Goal: Information Seeking & Learning: Learn about a topic

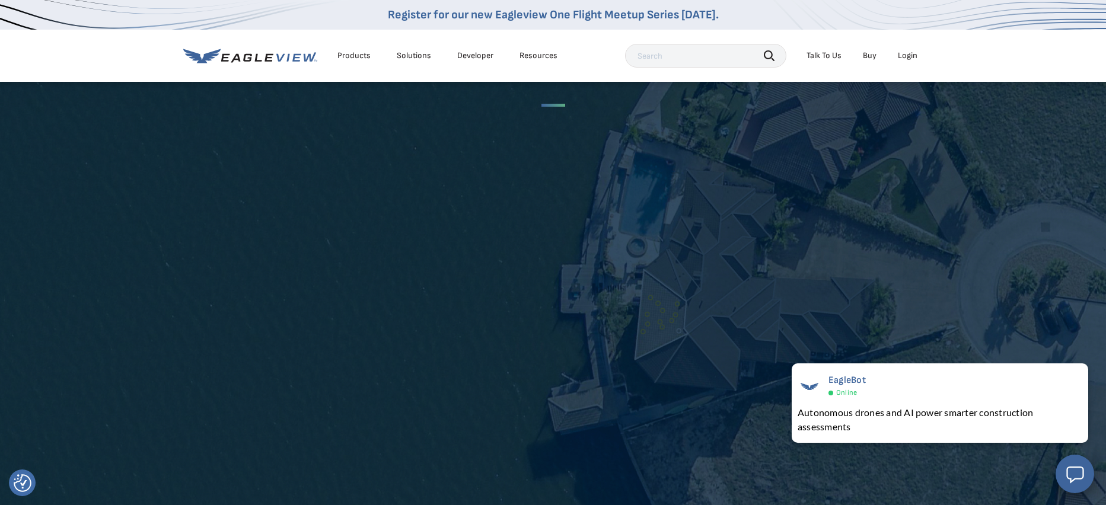
scroll to position [2201, 0]
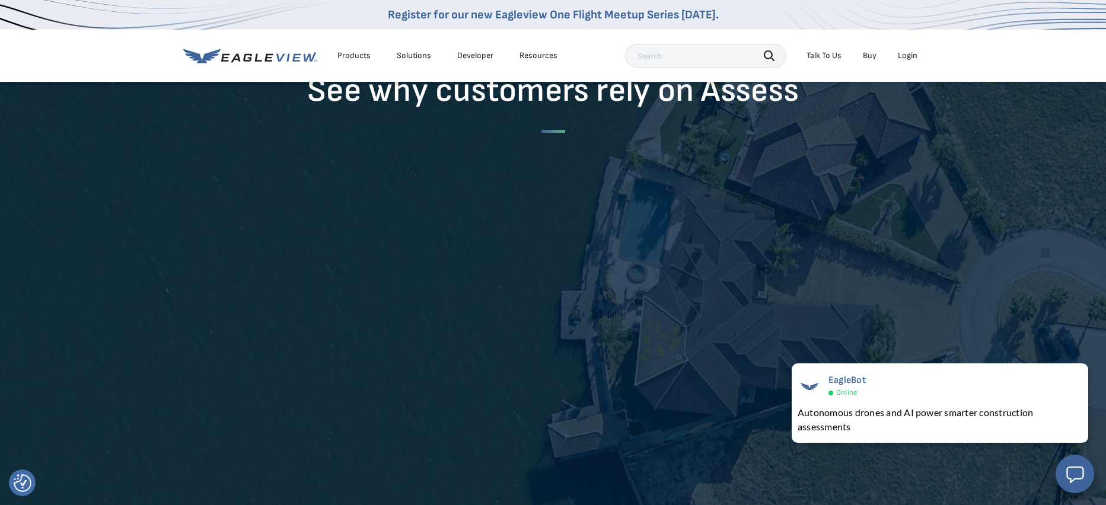
click at [351, 55] on div "Products" at bounding box center [354, 55] width 33 height 11
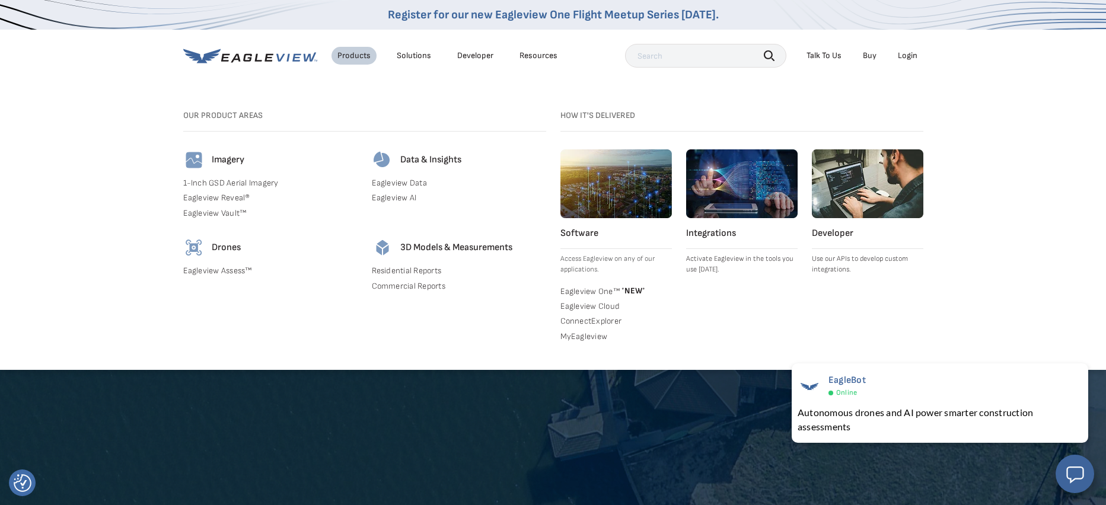
click at [415, 181] on link "Eagleview Data" at bounding box center [459, 183] width 174 height 11
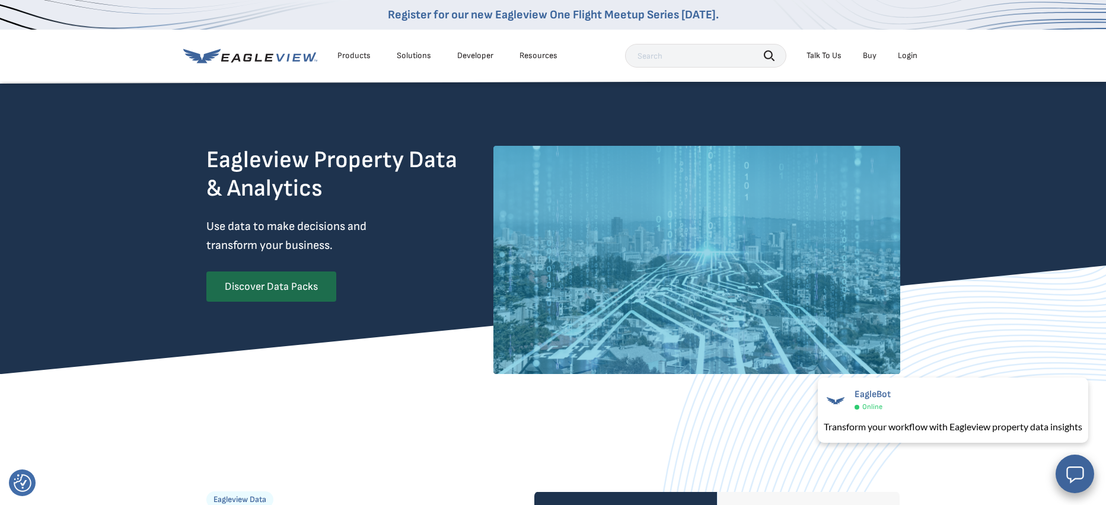
click at [358, 56] on div "Products" at bounding box center [354, 55] width 33 height 11
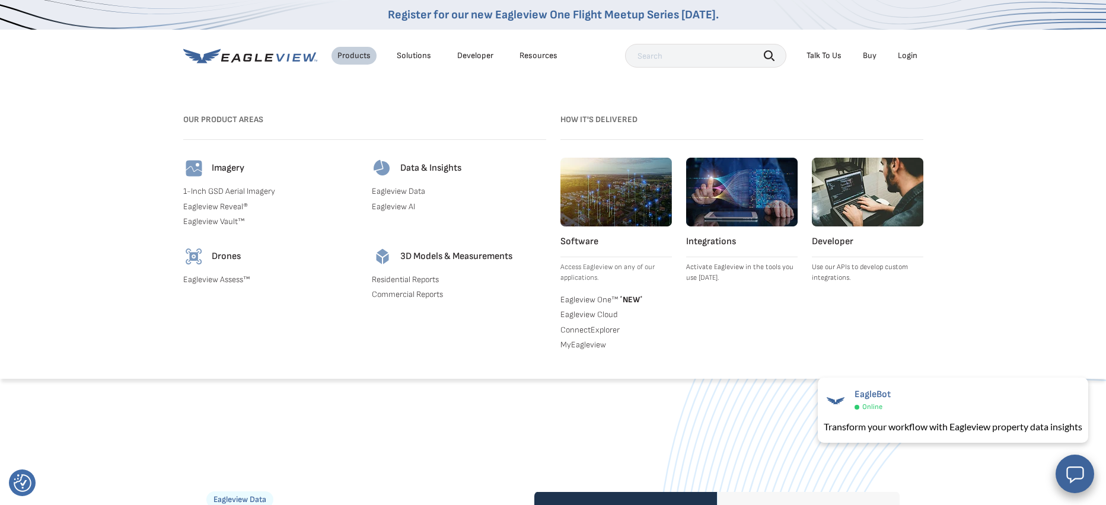
click at [403, 205] on link "Eagleview AI" at bounding box center [459, 207] width 174 height 11
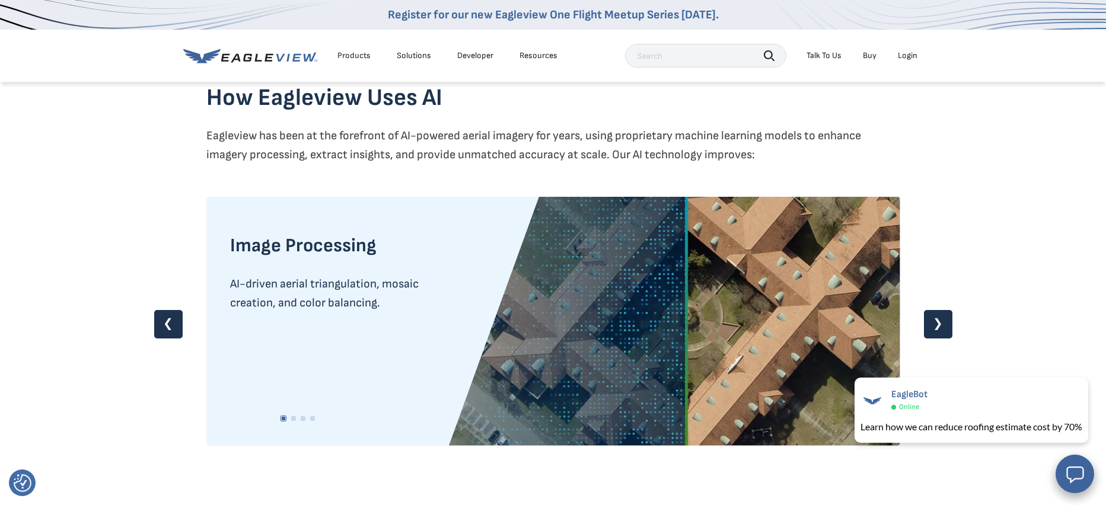
scroll to position [1012, 0]
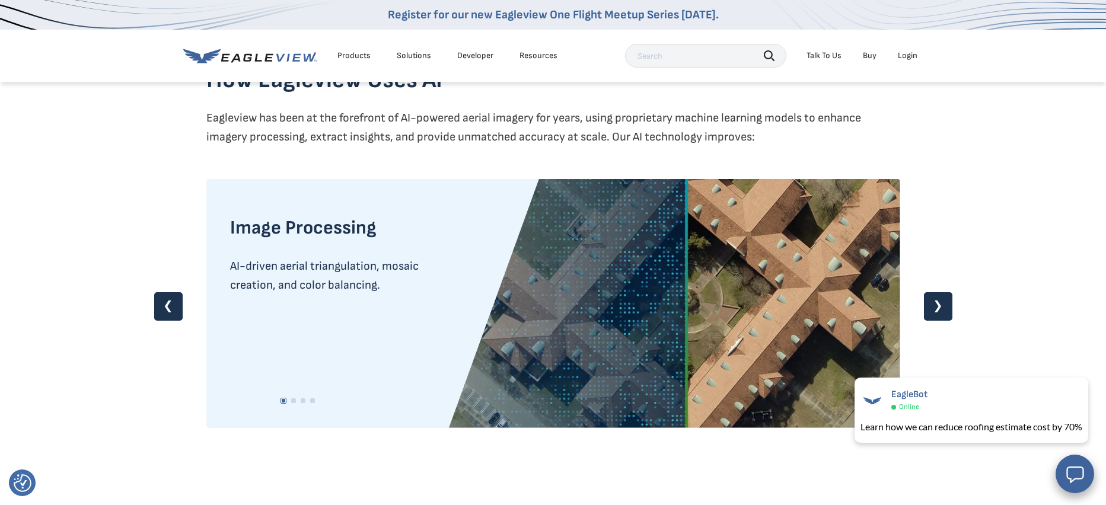
click at [918, 301] on div "How Eagleview Uses AI Eagleview has been at the forefront of AI-powered aerial …" at bounding box center [553, 253] width 1106 height 505
click at [921, 303] on div "How Eagleview Uses AI Eagleview has been at the forefront of AI-powered aerial …" at bounding box center [553, 253] width 1106 height 505
click at [926, 304] on link "❯" at bounding box center [938, 306] width 28 height 28
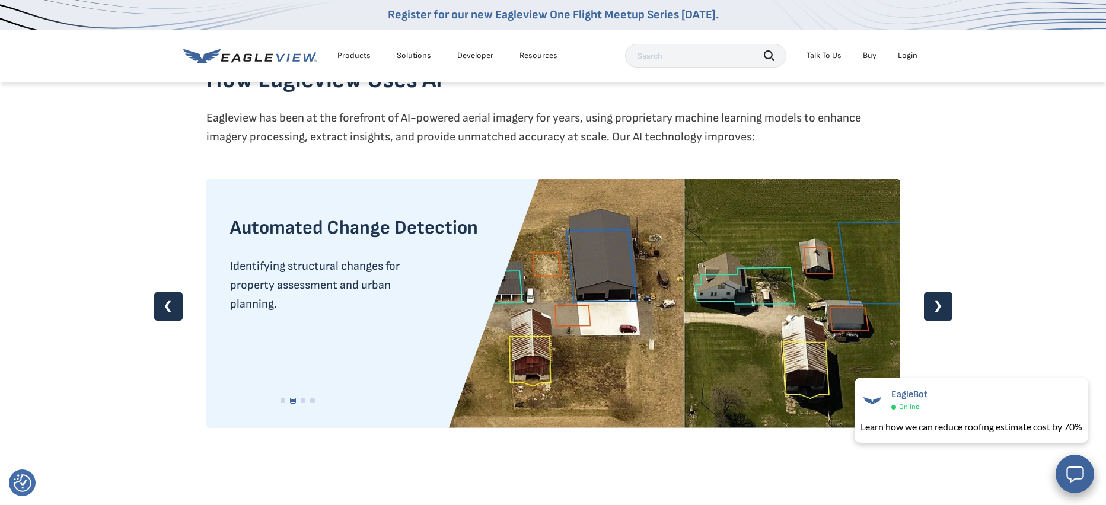
click at [933, 304] on link "❯" at bounding box center [938, 306] width 28 height 28
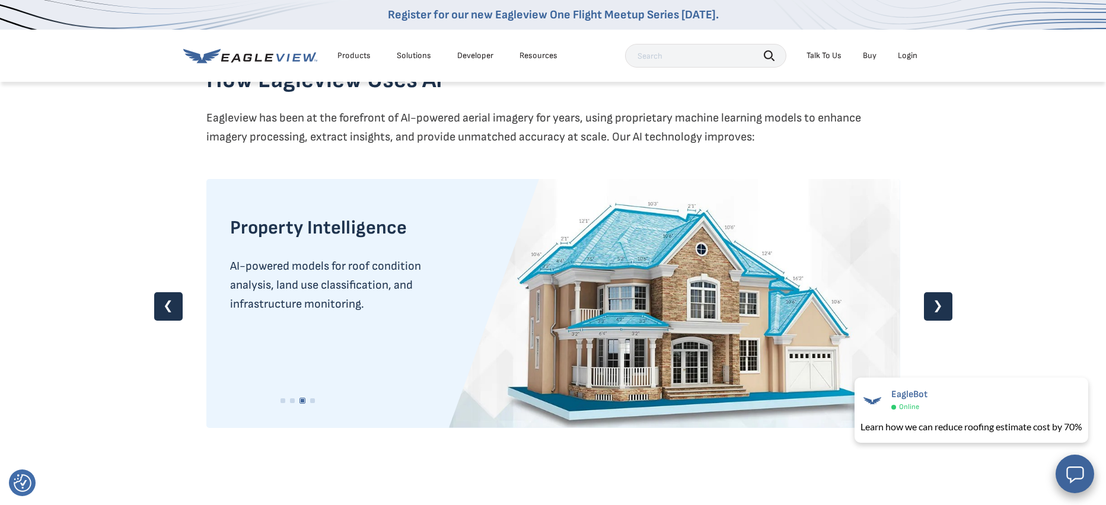
click at [933, 304] on link "❯" at bounding box center [938, 306] width 28 height 28
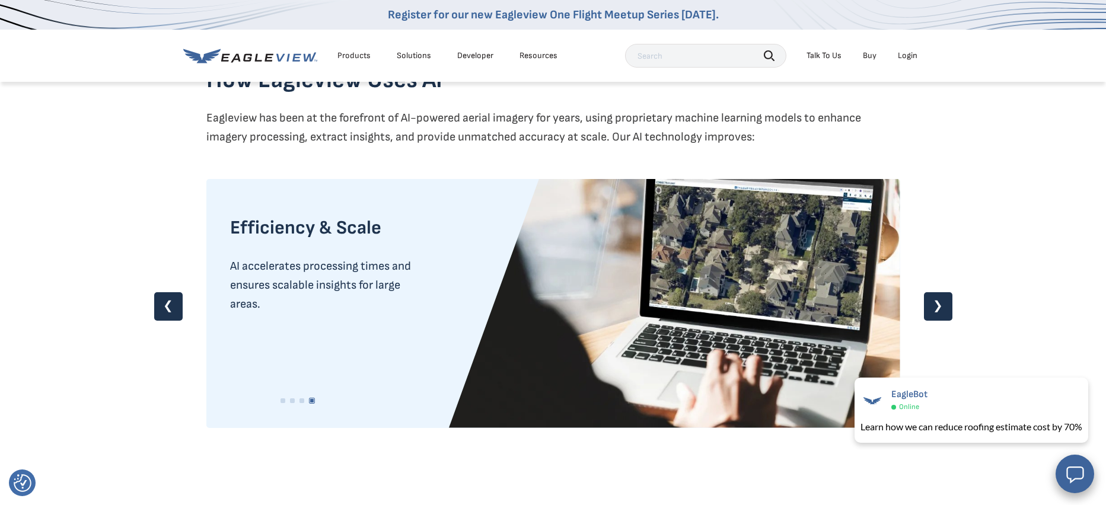
click at [933, 304] on link "❯" at bounding box center [938, 306] width 28 height 28
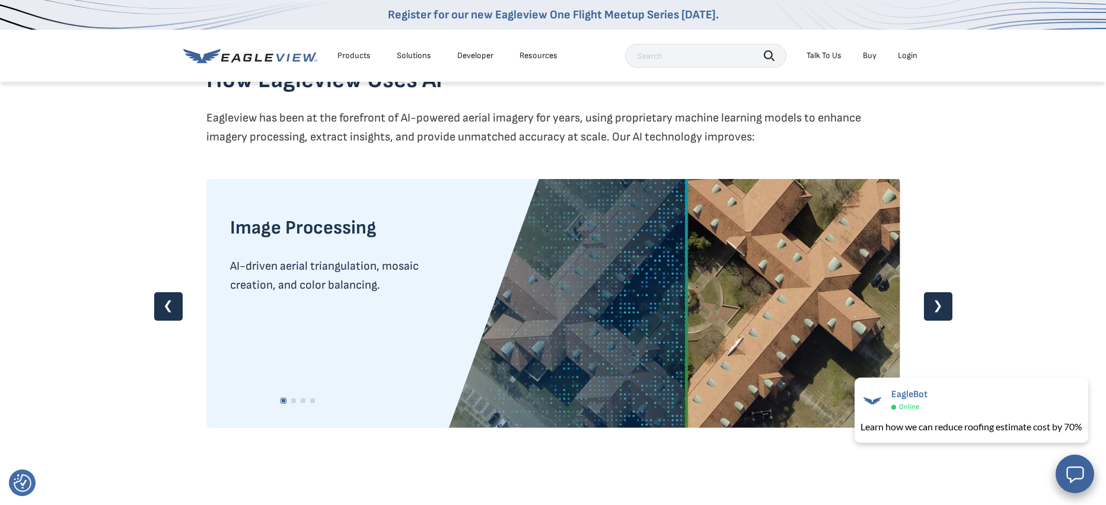
click at [933, 304] on link "❯" at bounding box center [938, 306] width 28 height 28
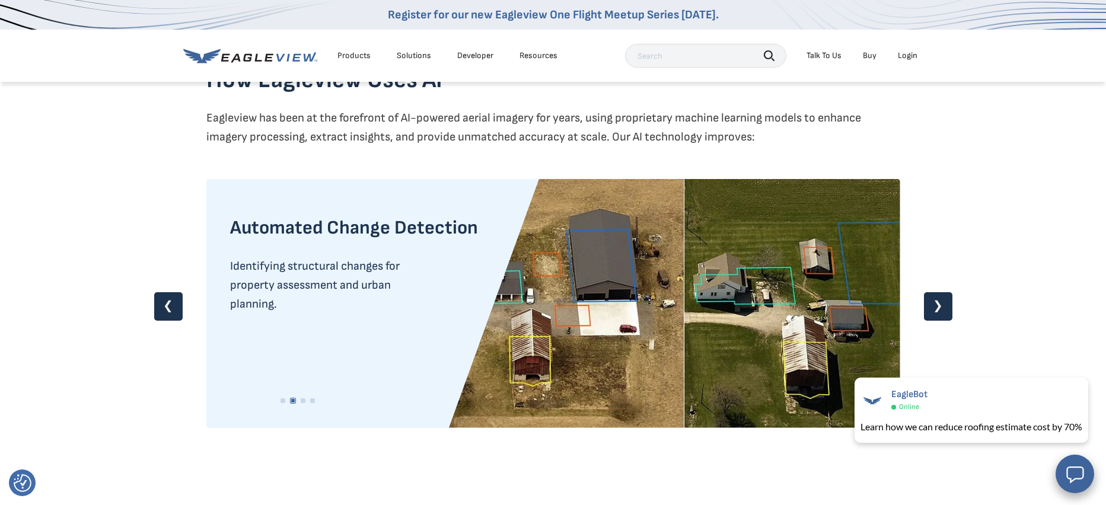
click at [933, 304] on link "❯" at bounding box center [938, 306] width 28 height 28
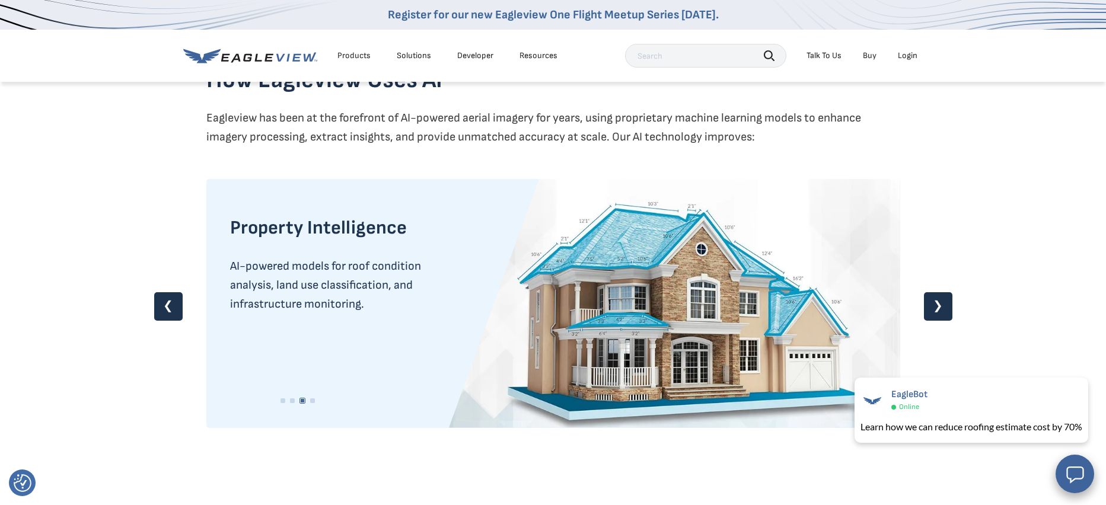
click at [933, 304] on link "❯" at bounding box center [938, 306] width 28 height 28
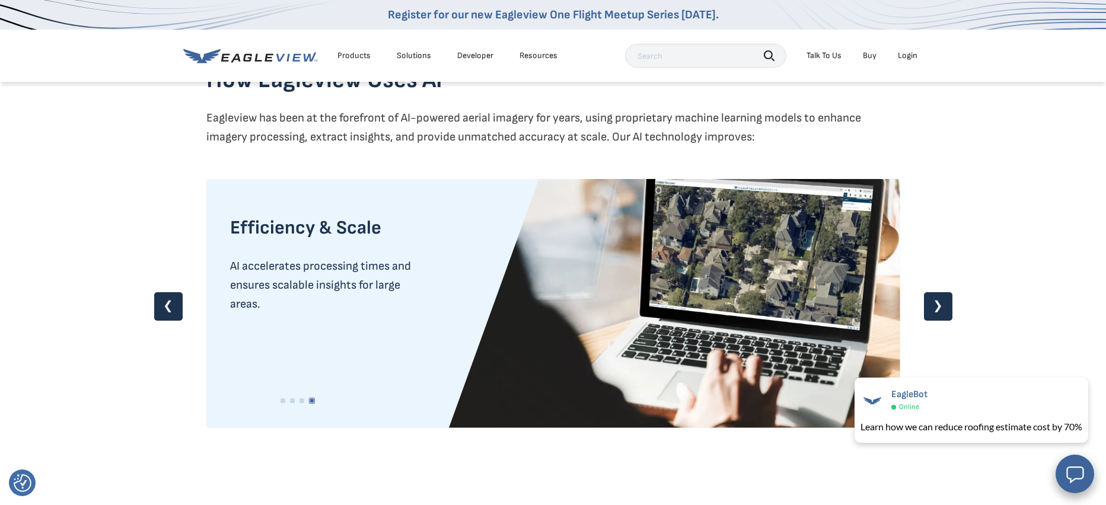
click at [933, 304] on link "❯" at bounding box center [938, 306] width 28 height 28
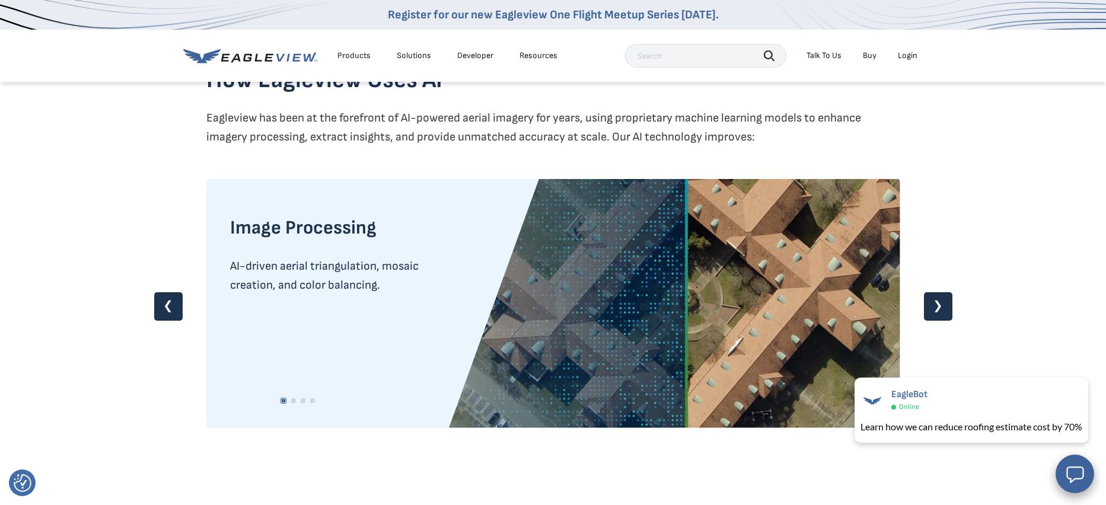
click at [933, 304] on link "❯" at bounding box center [938, 306] width 28 height 28
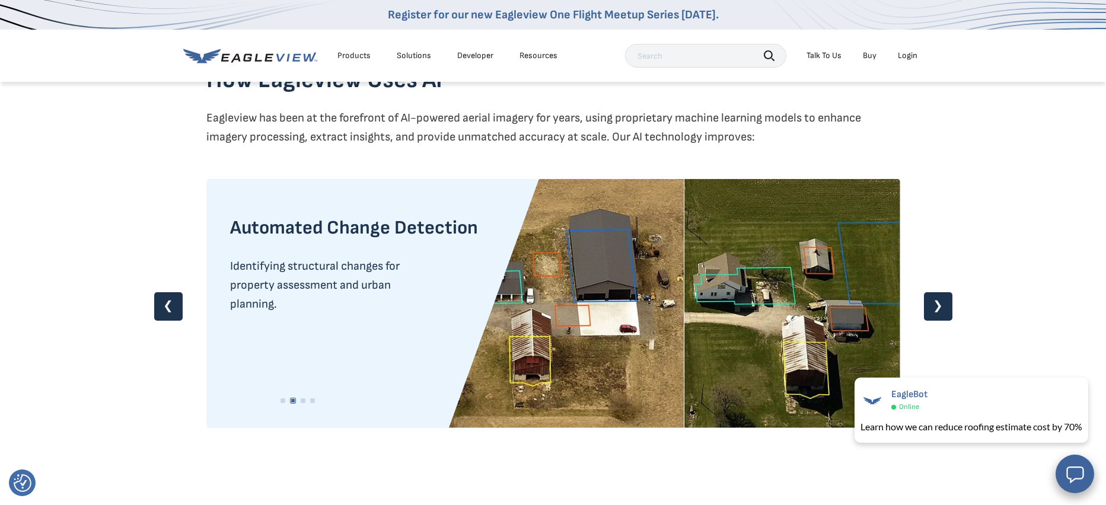
click at [933, 304] on link "❯" at bounding box center [938, 306] width 28 height 28
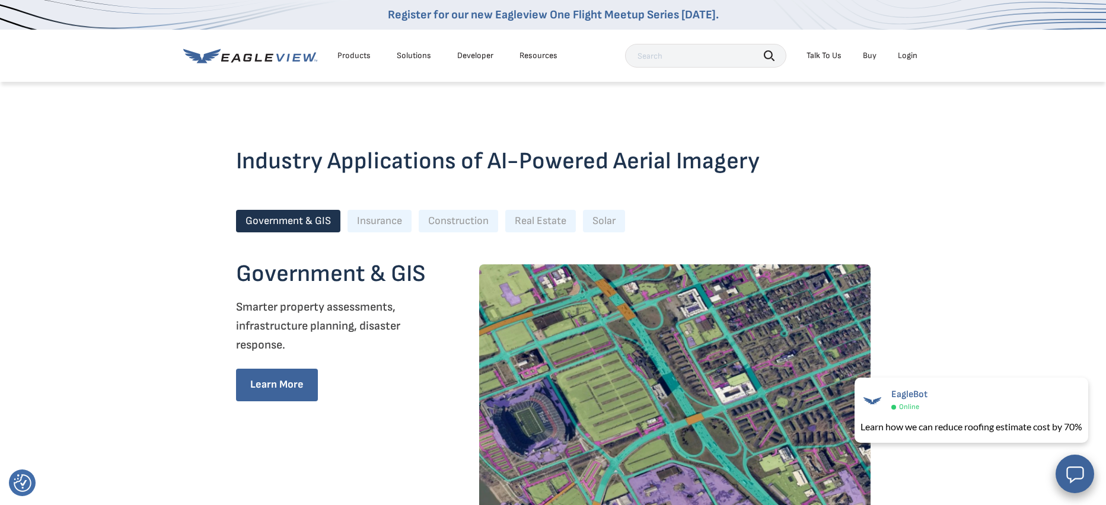
scroll to position [1007, 0]
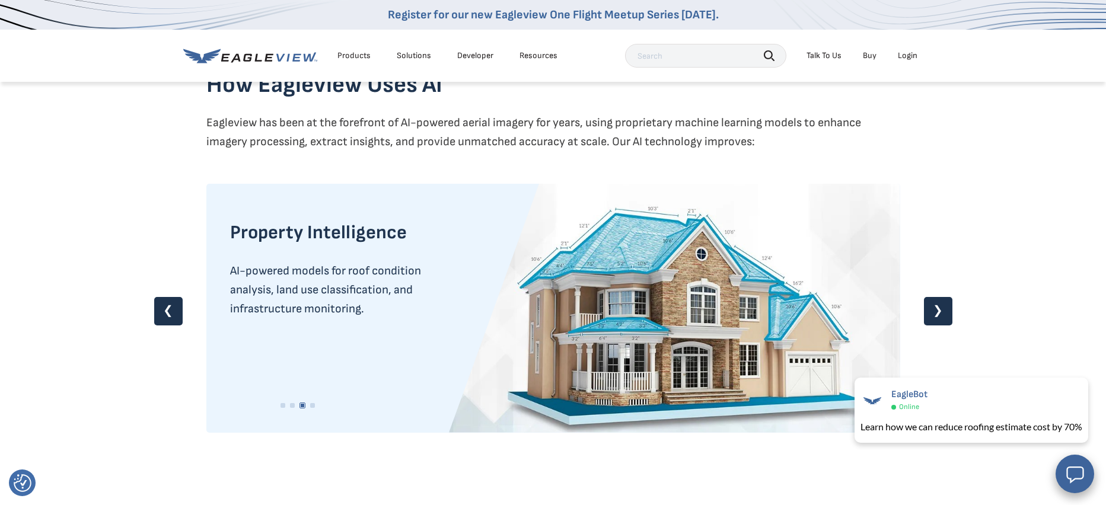
click at [932, 307] on link "❯" at bounding box center [938, 311] width 28 height 28
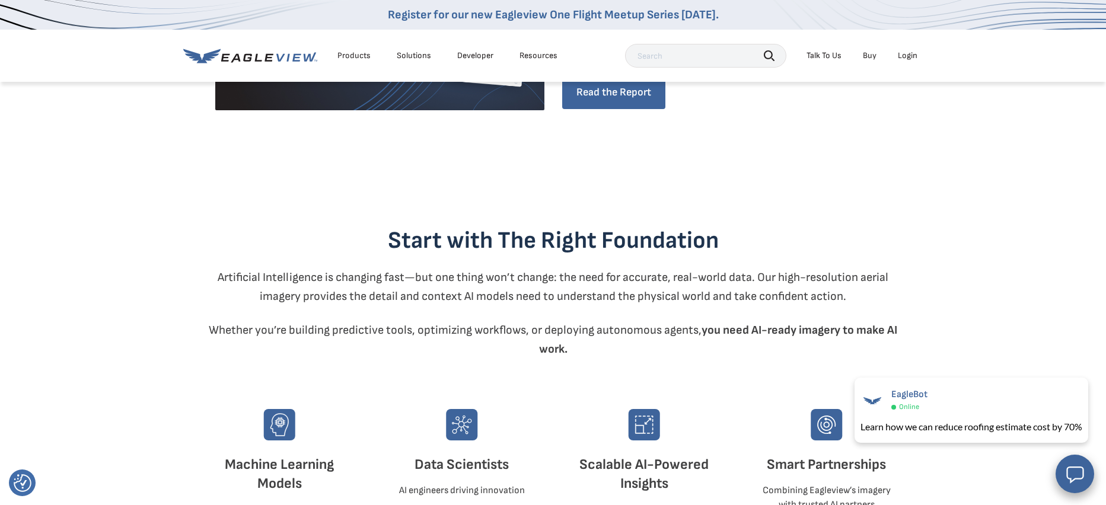
scroll to position [0, 0]
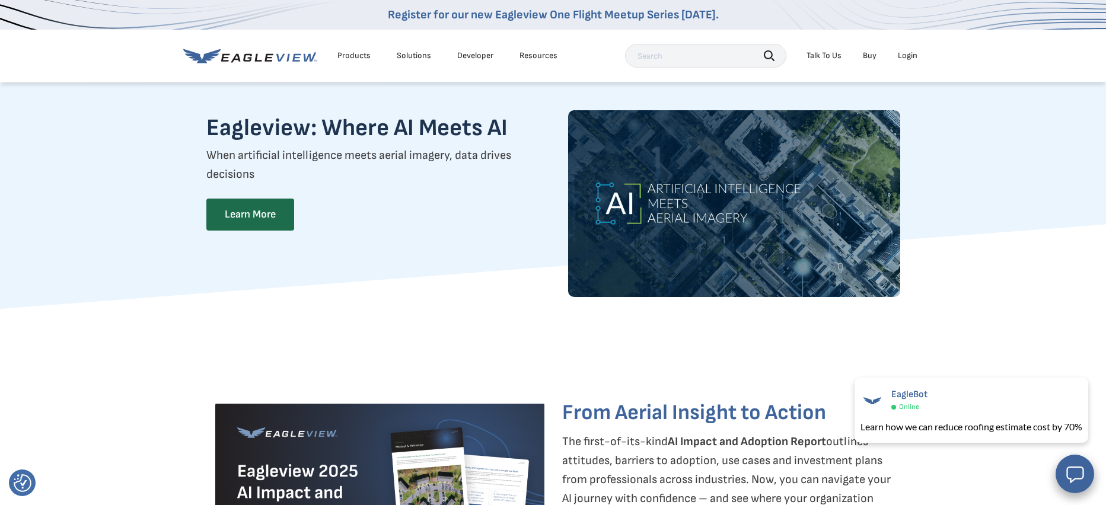
click at [416, 57] on div "Solutions" at bounding box center [414, 55] width 34 height 11
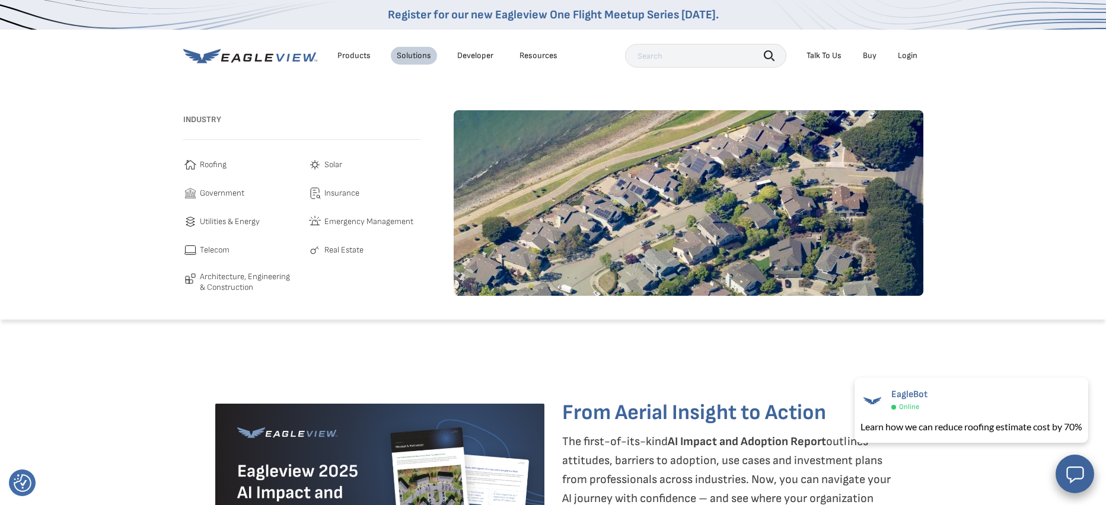
click at [331, 249] on span "Real Estate" at bounding box center [343, 250] width 39 height 14
